Goal: Information Seeking & Learning: Check status

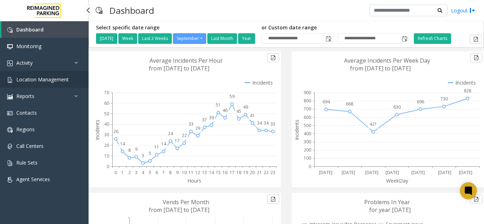
click at [50, 85] on link "Location Management" at bounding box center [44, 79] width 89 height 17
click at [80, 71] on link "Location Management" at bounding box center [44, 79] width 89 height 17
click at [74, 79] on link "Location Management" at bounding box center [44, 79] width 89 height 17
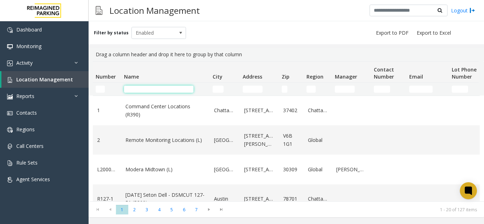
click at [153, 89] on input "Name Filter" at bounding box center [158, 89] width 69 height 7
drag, startPoint x: 151, startPoint y: 85, endPoint x: 144, endPoint y: 87, distance: 7.6
drag, startPoint x: 144, startPoint y: 87, endPoint x: 138, endPoint y: 88, distance: 6.1
click at [138, 88] on input "Name Filter" at bounding box center [158, 89] width 69 height 7
click at [159, 89] on input "Name Filter" at bounding box center [158, 89] width 69 height 7
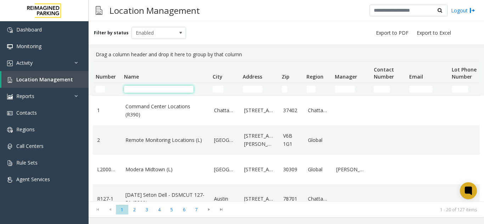
drag, startPoint x: 158, startPoint y: 89, endPoint x: 139, endPoint y: 88, distance: 19.5
click at [139, 88] on input "Name Filter" at bounding box center [158, 89] width 69 height 7
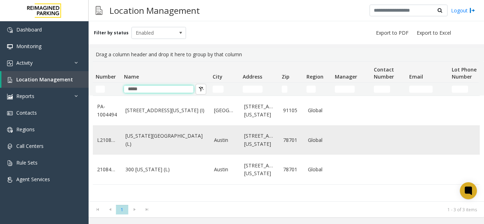
type input "*****"
click at [165, 146] on td "Colorado Tower (L)" at bounding box center [165, 139] width 89 height 29
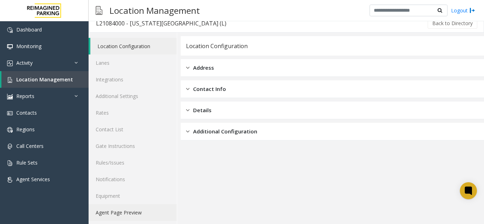
scroll to position [9, 0]
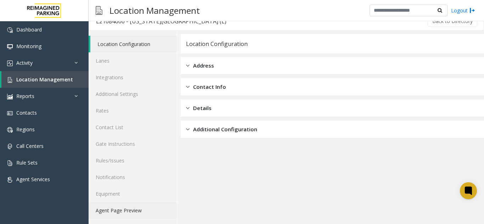
click at [134, 213] on link "Agent Page Preview" at bounding box center [133, 210] width 88 height 17
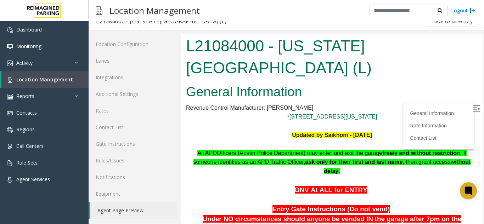
click at [472, 109] on label at bounding box center [477, 110] width 11 height 11
click at [72, 81] on link "Location Management" at bounding box center [44, 79] width 87 height 17
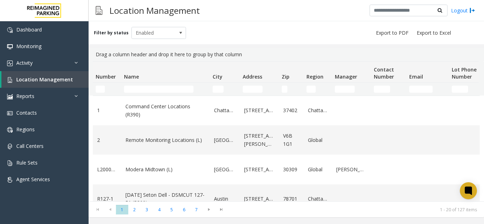
click at [157, 93] on td "Name Filter" at bounding box center [165, 89] width 89 height 13
click at [158, 91] on input "Name Filter" at bounding box center [158, 89] width 69 height 7
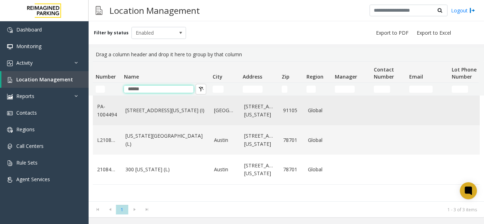
type input "******"
click at [174, 114] on link "177 E Colorado Blvd (I)" at bounding box center [165, 111] width 80 height 8
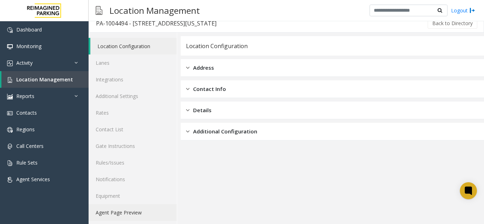
scroll to position [9, 0]
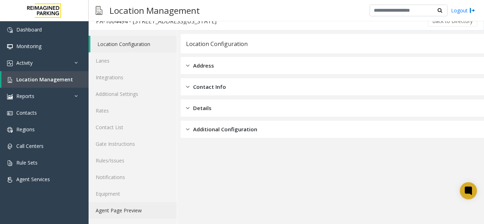
click at [131, 217] on link "Agent Page Preview" at bounding box center [133, 210] width 88 height 17
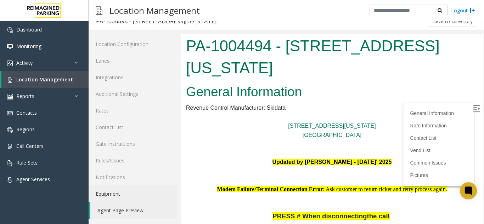
drag, startPoint x: 342, startPoint y: 235, endPoint x: 431, endPoint y: 117, distance: 148.0
click at [472, 107] on label at bounding box center [477, 110] width 11 height 11
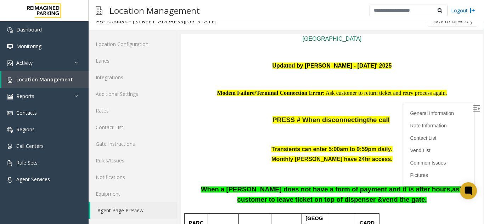
scroll to position [177, 0]
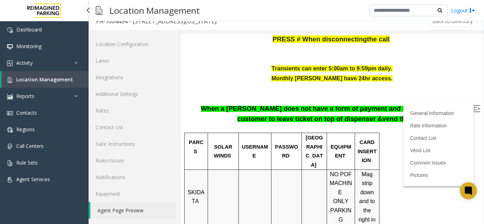
click at [62, 78] on span "Location Management" at bounding box center [44, 79] width 57 height 7
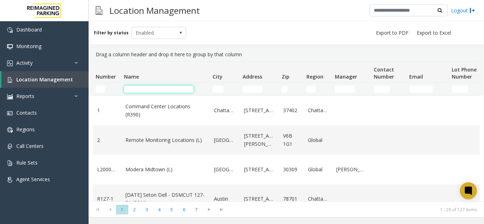
click at [152, 87] on input "Name Filter" at bounding box center [158, 89] width 69 height 7
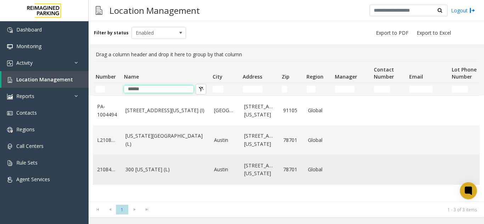
type input "******"
click at [145, 169] on link "300 Colorado (L)" at bounding box center [165, 170] width 80 height 8
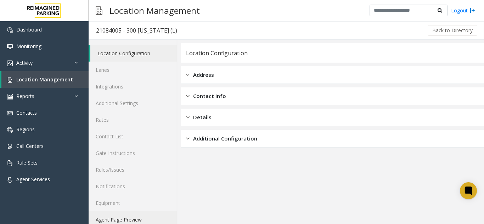
click at [113, 215] on link "Agent Page Preview" at bounding box center [133, 220] width 88 height 17
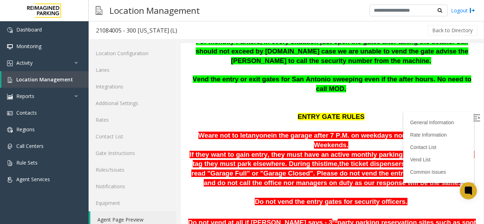
scroll to position [284, 0]
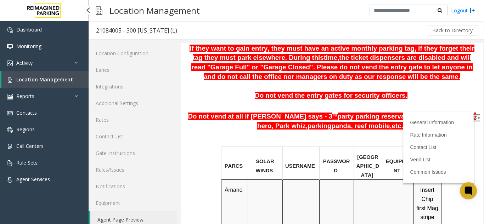
click at [73, 74] on link "Location Management" at bounding box center [44, 79] width 87 height 17
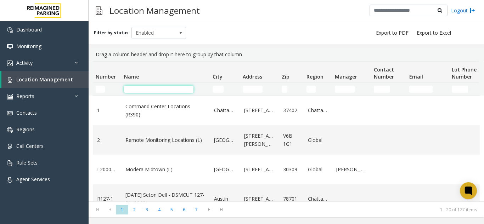
click at [147, 92] on input "Name Filter" at bounding box center [158, 89] width 69 height 7
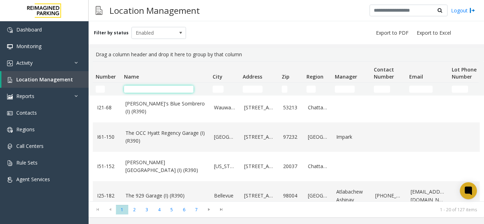
scroll to position [213, 0]
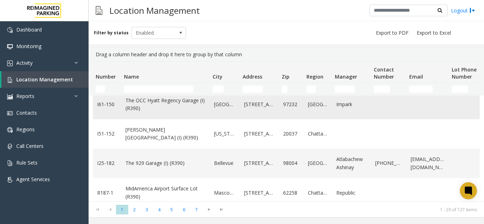
click at [172, 116] on td "The OCC Hyatt Regency Garage (I) (R390)" at bounding box center [165, 104] width 89 height 29
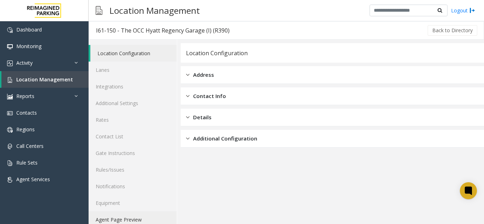
click at [124, 220] on link "Agent Page Preview" at bounding box center [133, 220] width 88 height 17
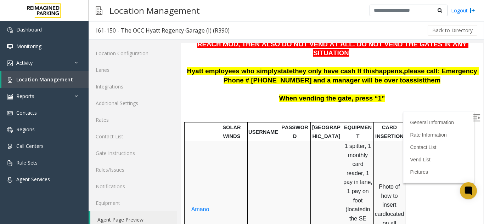
scroll to position [142, 0]
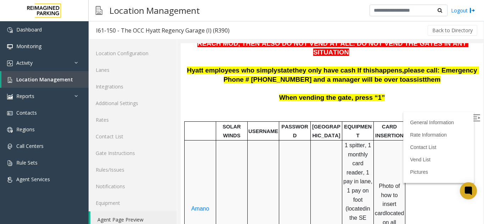
click at [473, 121] on img at bounding box center [476, 117] width 7 height 7
click at [71, 75] on link "Location Management" at bounding box center [44, 79] width 87 height 17
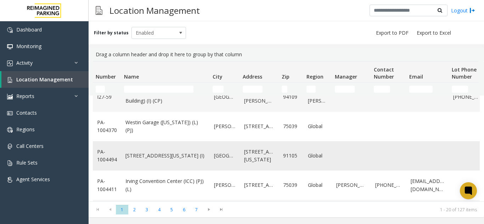
scroll to position [490, 0]
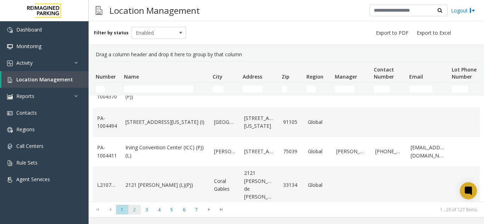
click at [134, 209] on span "2" at bounding box center [134, 210] width 12 height 10
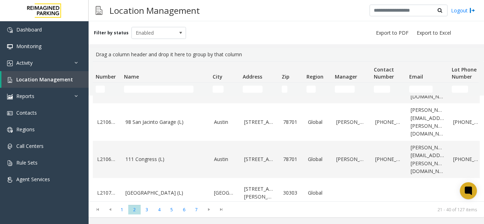
scroll to position [514, 0]
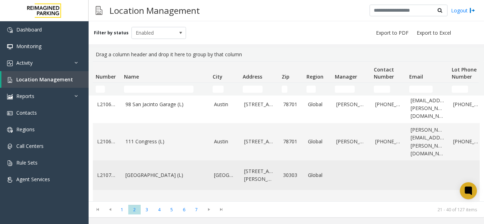
click at [164, 161] on td "City Plaza (L)" at bounding box center [165, 175] width 89 height 29
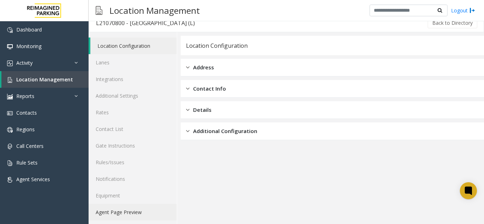
scroll to position [9, 0]
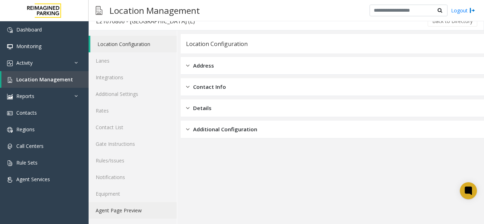
click at [125, 206] on link "Agent Page Preview" at bounding box center [133, 210] width 88 height 17
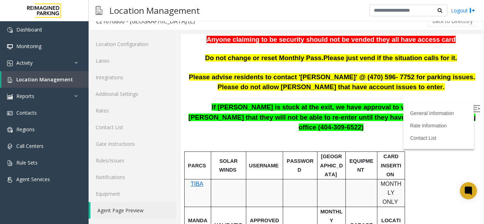
scroll to position [177, 0]
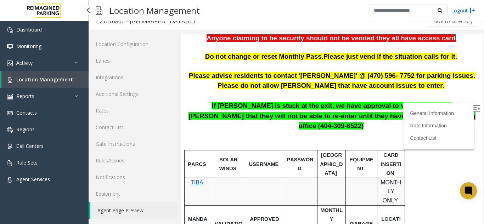
click at [67, 83] on span "Location Management" at bounding box center [44, 79] width 57 height 7
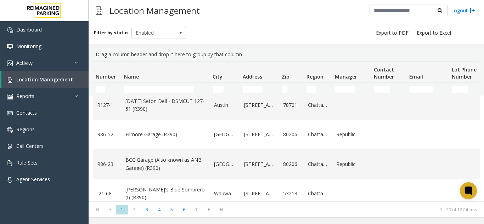
scroll to position [213, 0]
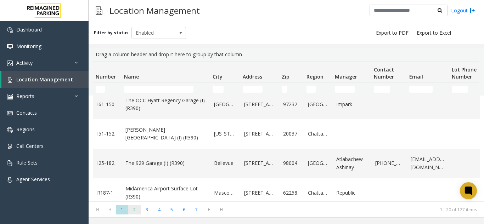
click at [135, 210] on span "2" at bounding box center [134, 210] width 12 height 10
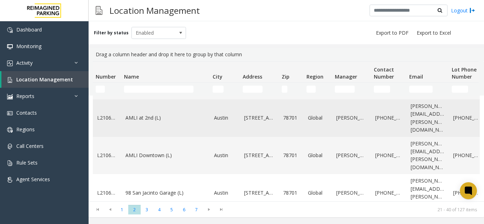
scroll to position [514, 0]
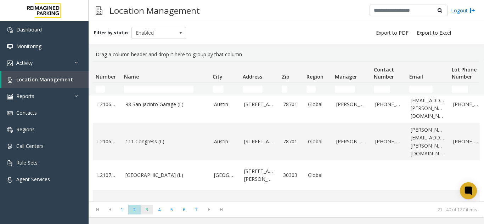
click at [147, 212] on span "3" at bounding box center [147, 210] width 12 height 10
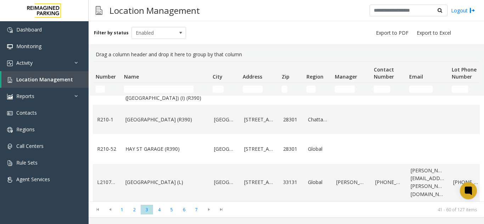
scroll to position [522, 0]
click at [158, 212] on span "4" at bounding box center [159, 210] width 12 height 10
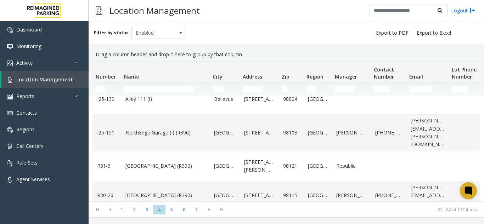
scroll to position [142, 0]
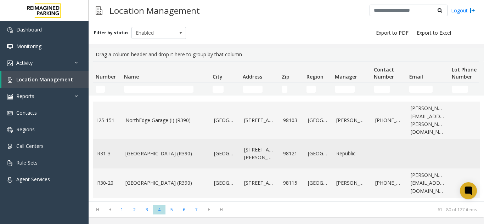
click at [161, 164] on td "Bell Street Garage (R390)" at bounding box center [165, 153] width 89 height 29
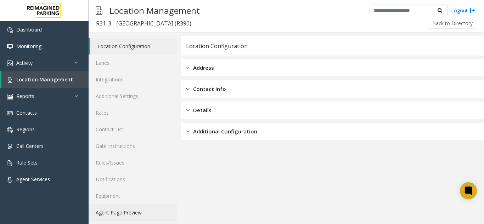
scroll to position [9, 0]
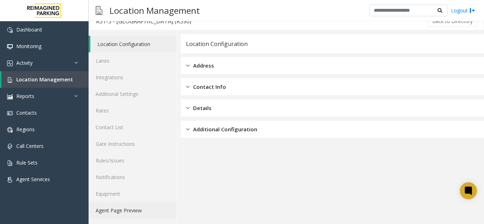
click at [117, 218] on link "Agent Page Preview" at bounding box center [133, 210] width 88 height 17
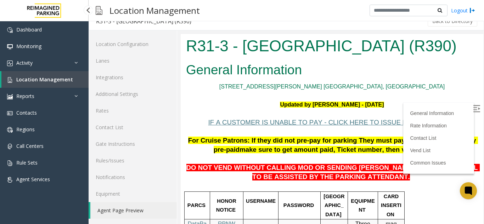
click at [28, 85] on link "Location Management" at bounding box center [44, 79] width 87 height 17
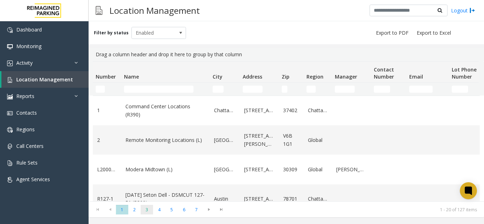
click at [145, 213] on span "3" at bounding box center [147, 210] width 12 height 10
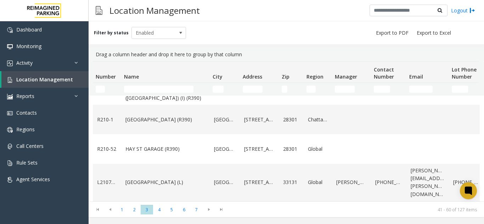
scroll to position [522, 0]
click at [161, 209] on span "4" at bounding box center [159, 210] width 12 height 10
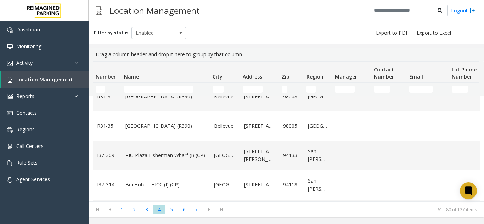
scroll to position [506, 0]
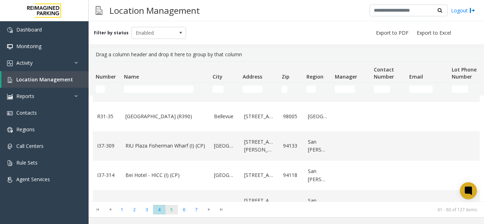
click at [171, 210] on span "5" at bounding box center [172, 210] width 12 height 10
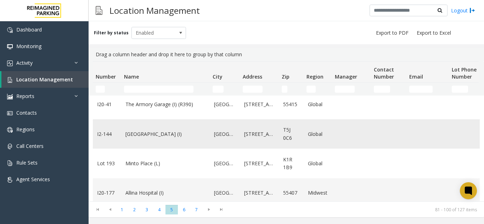
scroll to position [490, 0]
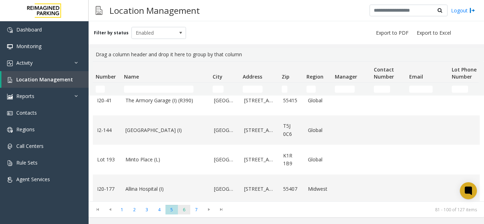
click at [182, 211] on span "6" at bounding box center [184, 210] width 12 height 10
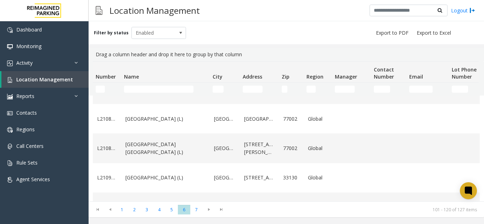
scroll to position [248, 0]
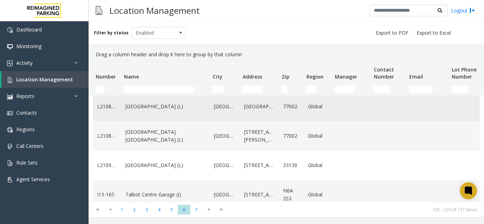
click at [158, 105] on link "HARRIS COUNTY CONGRESS PLAZA GARAGE (L)" at bounding box center [165, 107] width 80 height 8
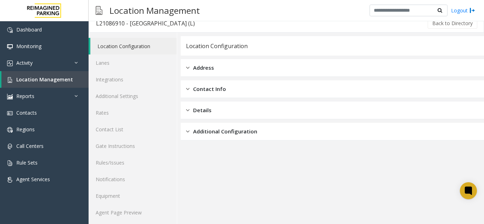
scroll to position [9, 0]
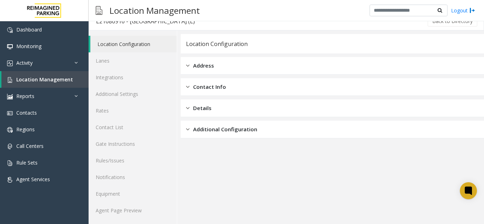
click at [116, 221] on div "Location Configuration Lanes Integrations Additional Settings Rates Contact Lis…" at bounding box center [133, 127] width 89 height 194
click at [118, 213] on link "Agent Page Preview" at bounding box center [133, 210] width 88 height 17
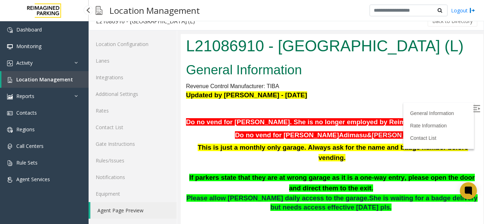
click at [55, 80] on span "Location Management" at bounding box center [44, 79] width 57 height 7
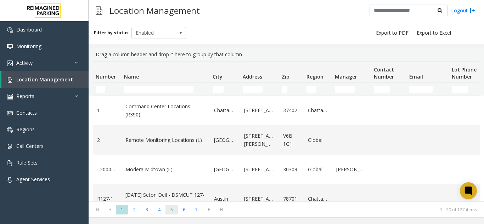
click at [174, 212] on span "5" at bounding box center [172, 210] width 12 height 10
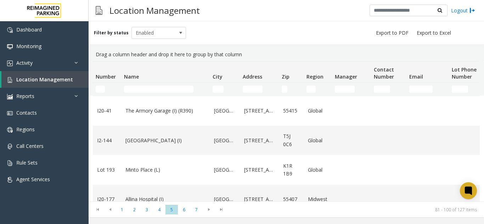
scroll to position [490, 0]
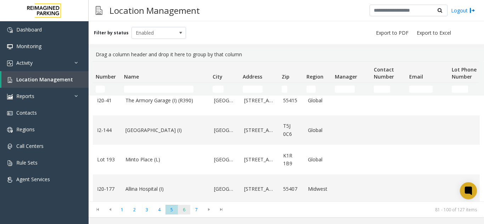
click at [184, 212] on span "6" at bounding box center [184, 210] width 12 height 10
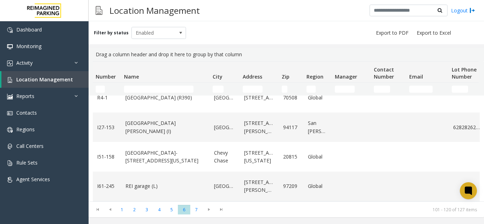
scroll to position [506, 0]
click at [198, 214] on span "7" at bounding box center [196, 210] width 12 height 10
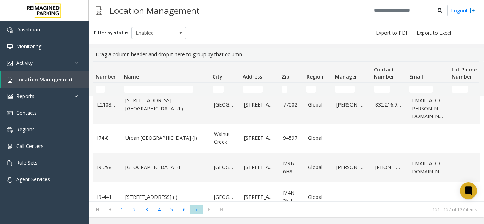
scroll to position [107, 0]
click at [140, 157] on td "Dundas Kipling Centre (I)" at bounding box center [165, 167] width 89 height 29
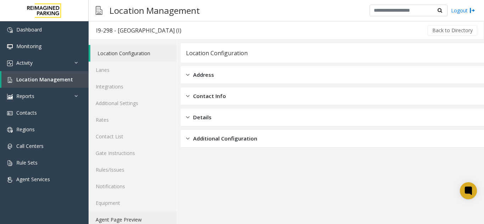
click at [127, 220] on link "Agent Page Preview" at bounding box center [133, 220] width 88 height 17
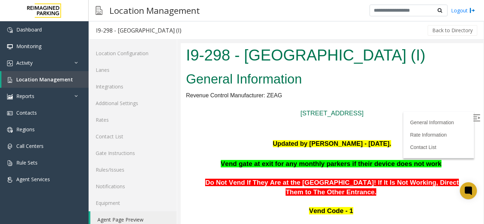
click at [473, 115] on img at bounding box center [476, 117] width 7 height 7
click at [52, 80] on span "Location Management" at bounding box center [44, 79] width 57 height 7
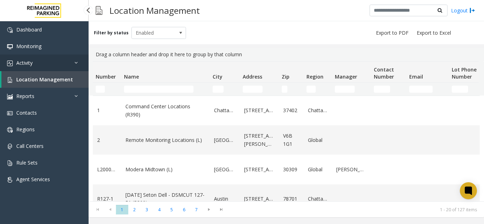
click at [41, 61] on link "Activity" at bounding box center [44, 63] width 89 height 17
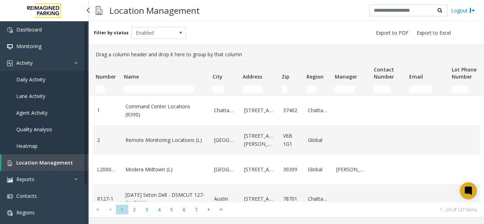
click at [47, 84] on link "Daily Activity" at bounding box center [44, 79] width 89 height 17
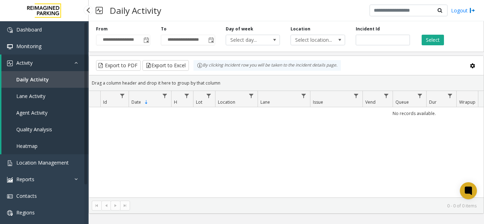
click at [45, 110] on span "Agent Activity" at bounding box center [31, 113] width 31 height 7
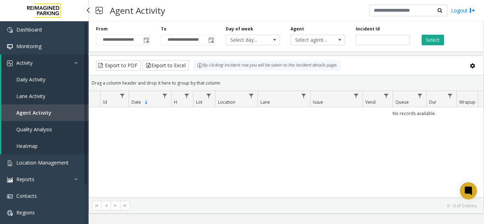
click at [56, 135] on link "Quality Analysis" at bounding box center [44, 129] width 87 height 17
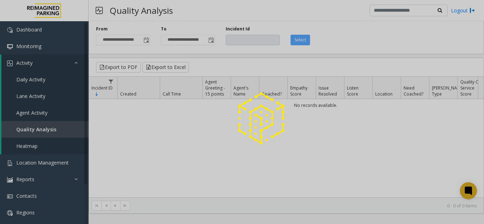
click at [53, 97] on div at bounding box center [242, 112] width 484 height 224
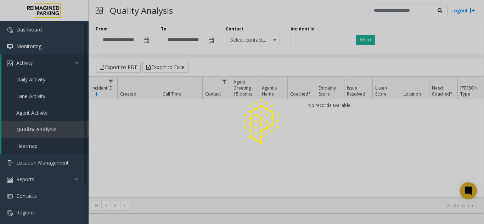
click at [53, 97] on link "Lane Activity" at bounding box center [44, 96] width 87 height 17
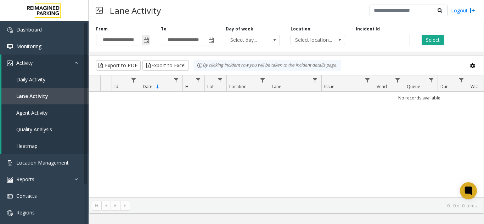
click at [146, 43] on span "Toggle popup" at bounding box center [147, 41] width 6 height 6
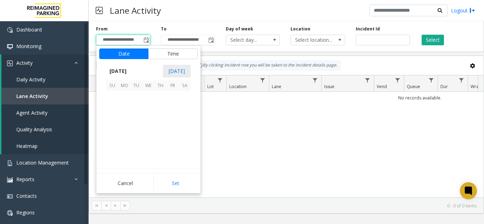
scroll to position [127217, 0]
click at [137, 113] on span "9" at bounding box center [136, 109] width 12 height 12
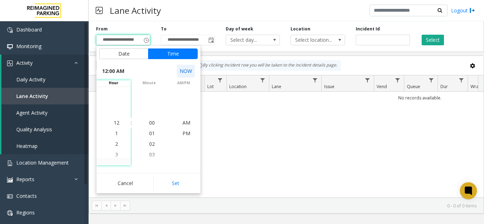
click at [187, 76] on button "NOW" at bounding box center [186, 71] width 18 height 13
click at [129, 58] on button "Date" at bounding box center [123, 54] width 49 height 11
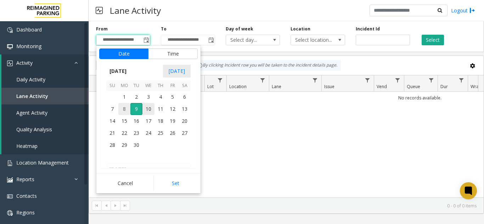
scroll to position [213, 0]
click at [173, 184] on button "Set" at bounding box center [175, 184] width 45 height 16
type input "**********"
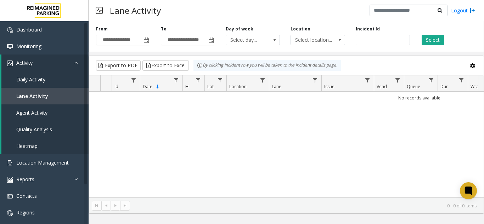
click at [439, 45] on div "**********" at bounding box center [287, 35] width 396 height 34
click at [437, 41] on button "Select" at bounding box center [433, 40] width 22 height 11
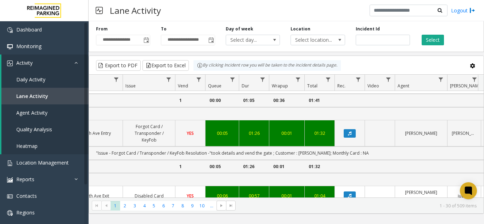
scroll to position [957, 233]
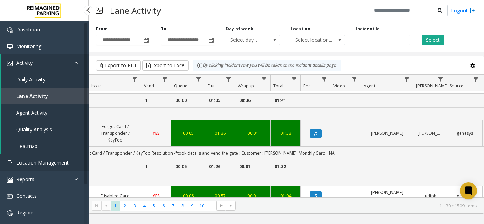
click at [45, 167] on link "Location Management" at bounding box center [44, 163] width 89 height 17
